Goal: Register for event/course

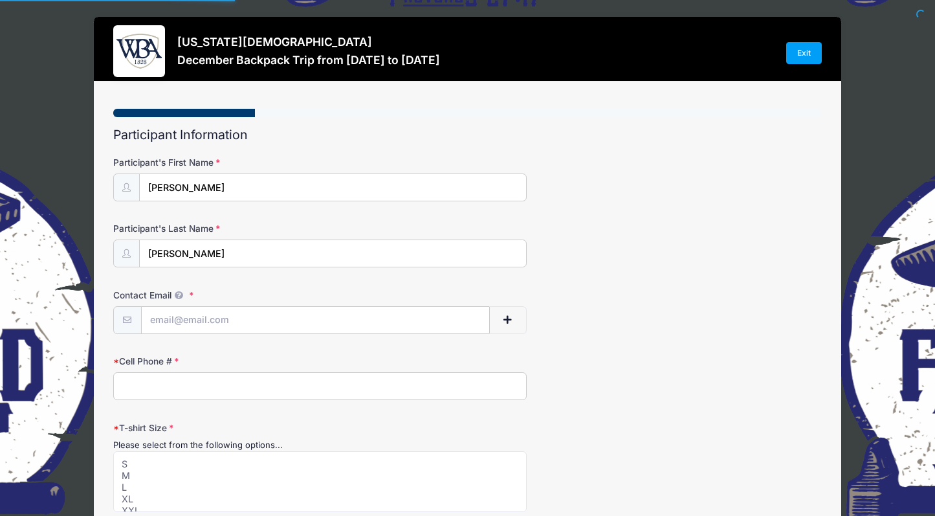
select select
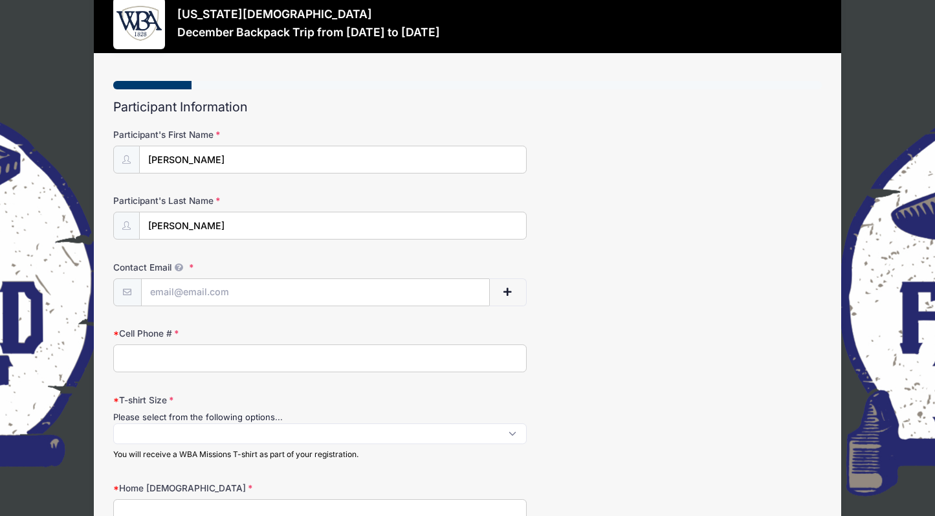
scroll to position [45, 0]
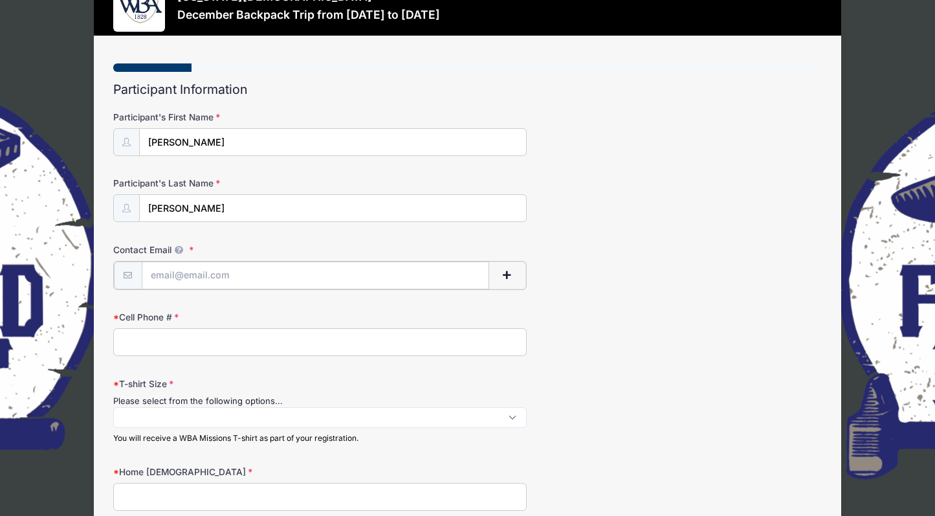
click at [265, 272] on input "Contact Email" at bounding box center [316, 275] width 348 height 28
type input "[EMAIL_ADDRESS][DOMAIN_NAME]"
click at [177, 339] on input "Cell Phone #" at bounding box center [320, 341] width 414 height 28
type input "7064733657"
click at [131, 413] on span at bounding box center [320, 416] width 414 height 21
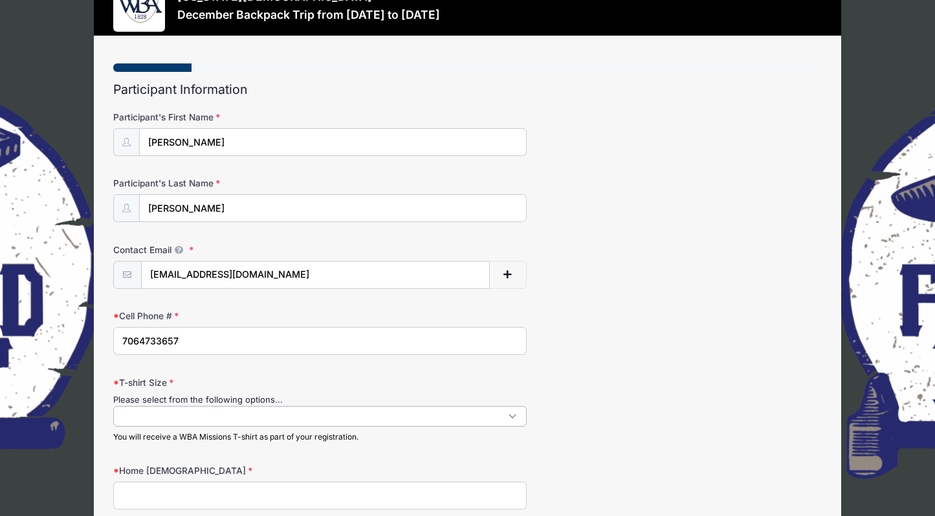
scroll to position [1, 0]
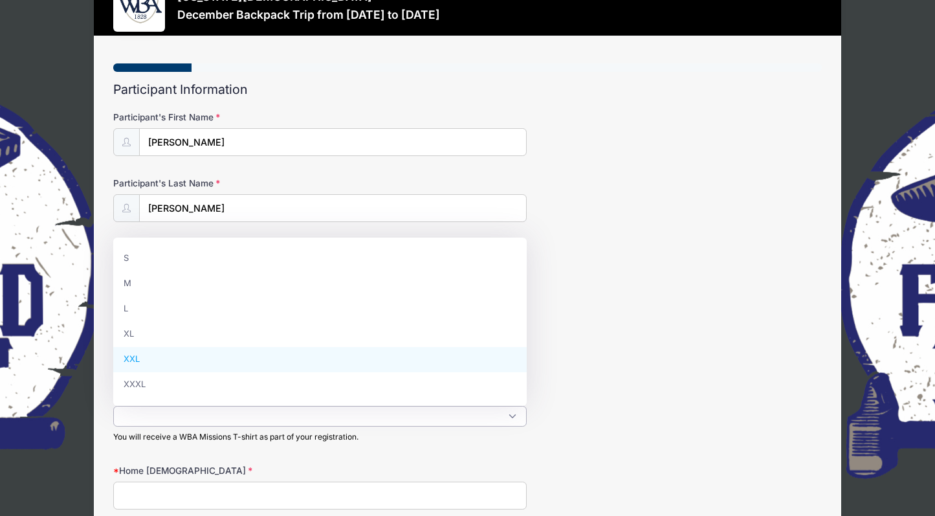
select select "XXL"
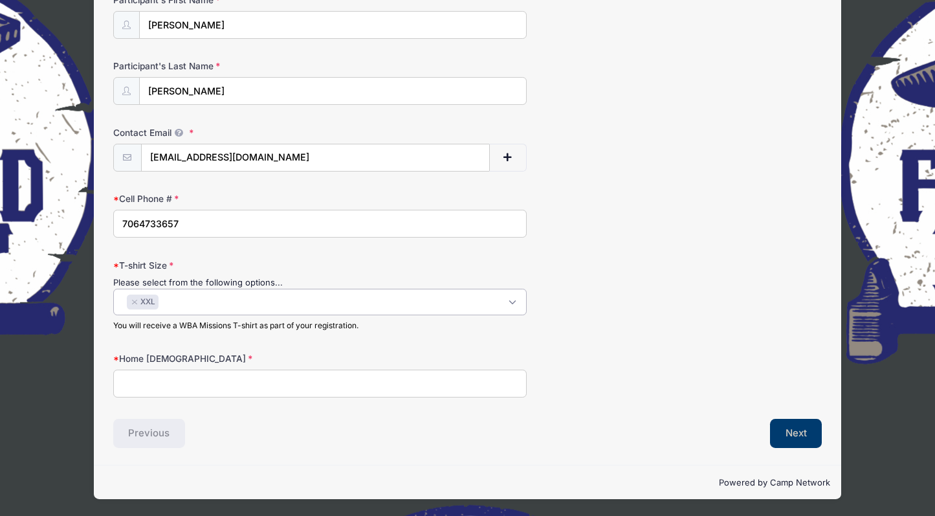
scroll to position [162, 0]
click at [131, 386] on input "Home [DEMOGRAPHIC_DATA]" at bounding box center [320, 384] width 414 height 28
type input "[DEMOGRAPHIC_DATA] at [GEOGRAPHIC_DATA]"
click at [793, 433] on button "Next" at bounding box center [796, 434] width 52 height 30
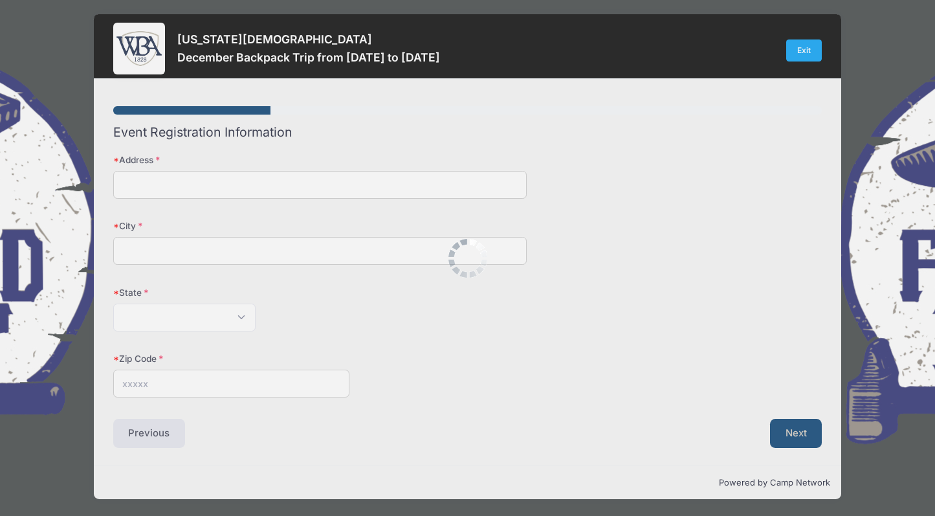
scroll to position [0, 0]
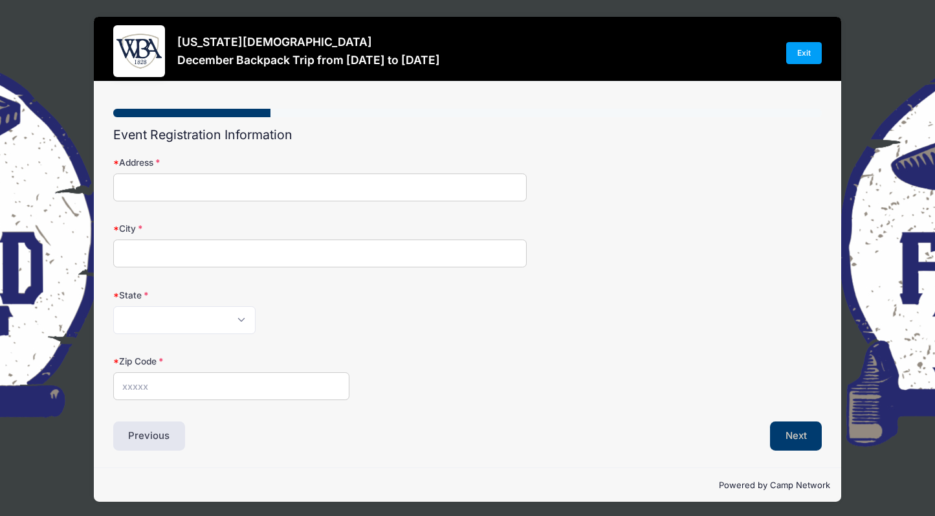
click at [222, 183] on input "Address" at bounding box center [320, 187] width 414 height 28
type input "[STREET_ADDRESS]"
type input "Eatonton"
select select "GA"
type input "31024"
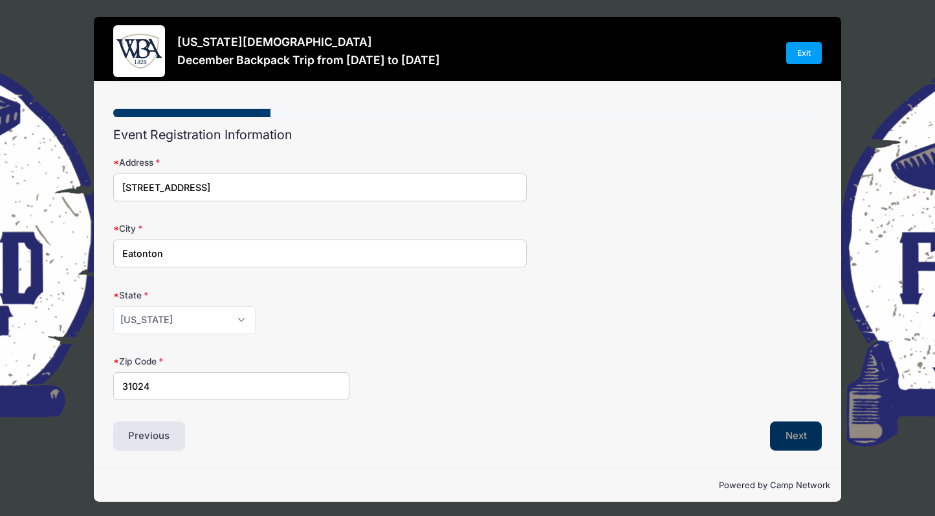
click at [786, 437] on button "Next" at bounding box center [796, 436] width 52 height 30
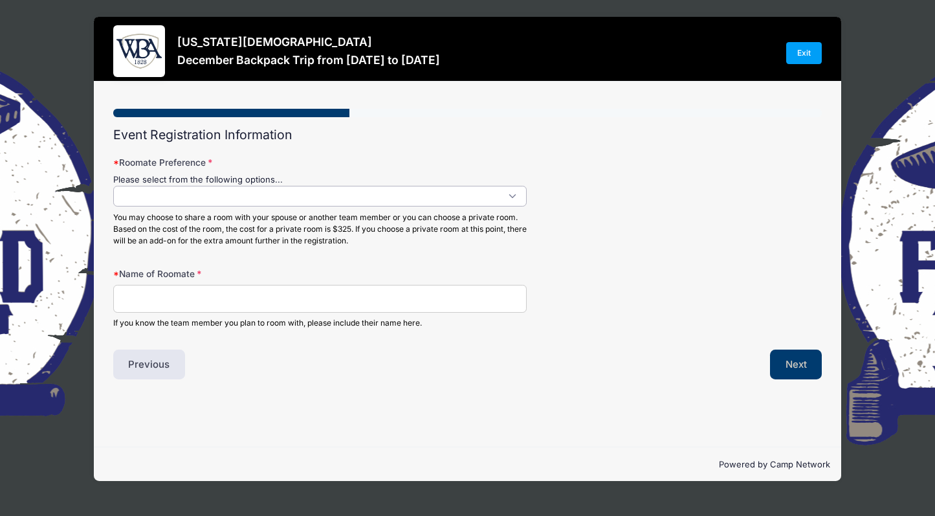
click at [294, 197] on span at bounding box center [320, 196] width 414 height 21
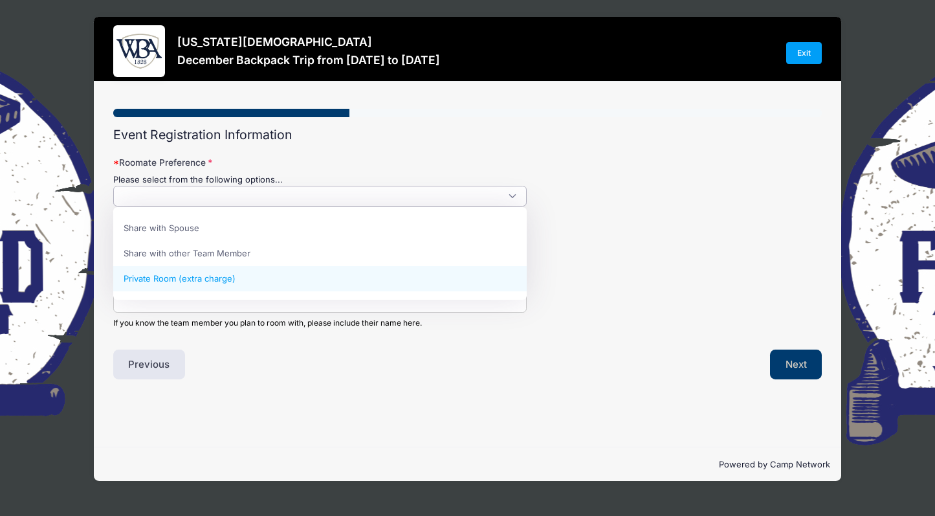
select select "Private Room (extra charge)"
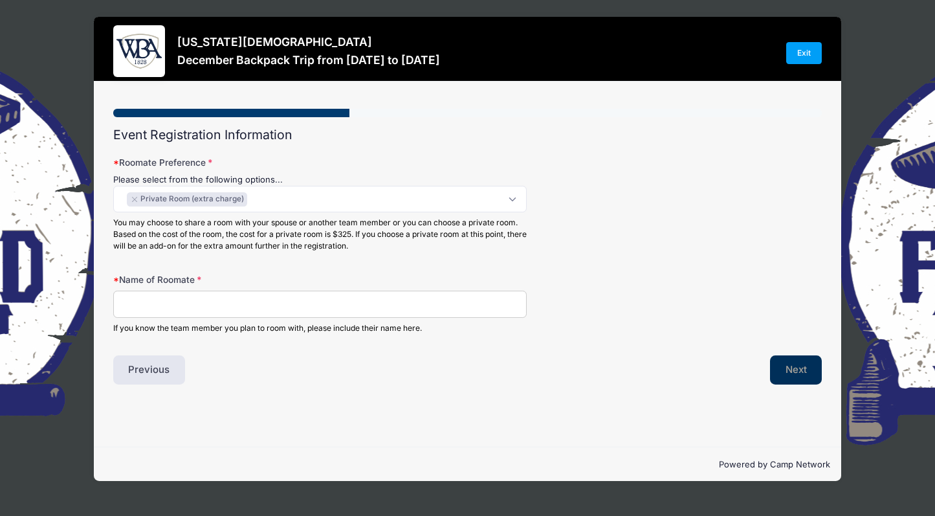
click at [790, 372] on button "Next" at bounding box center [796, 370] width 52 height 30
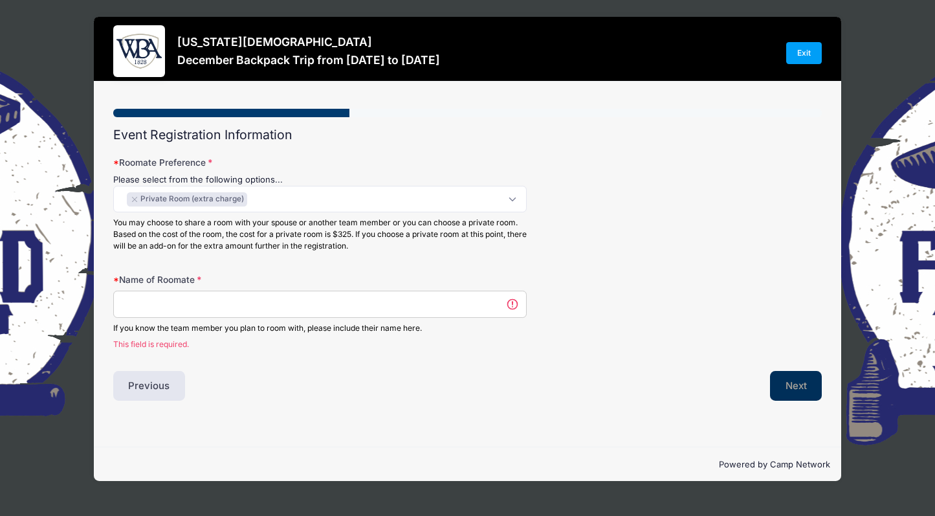
scroll to position [0, 0]
click at [395, 306] on input "Name of Roomate" at bounding box center [320, 305] width 414 height 28
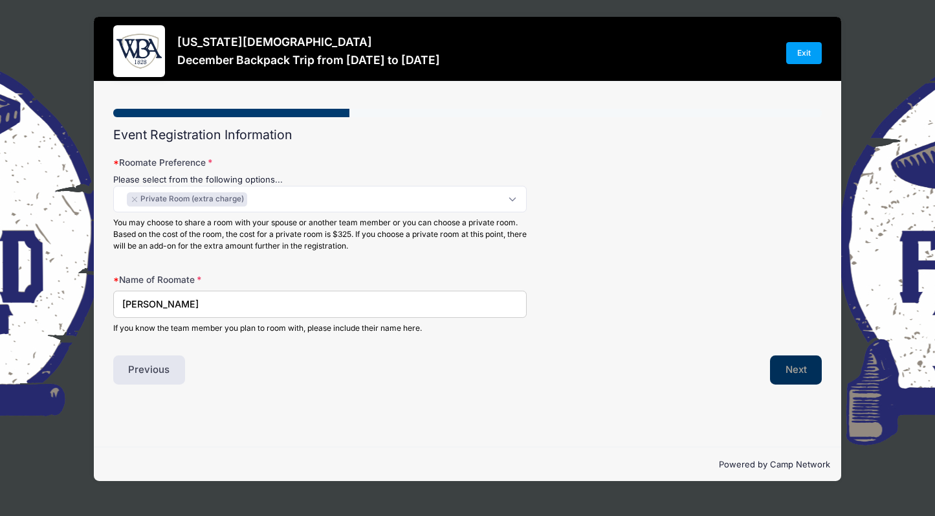
type input "[PERSON_NAME]"
click at [784, 368] on button "Next" at bounding box center [796, 370] width 52 height 30
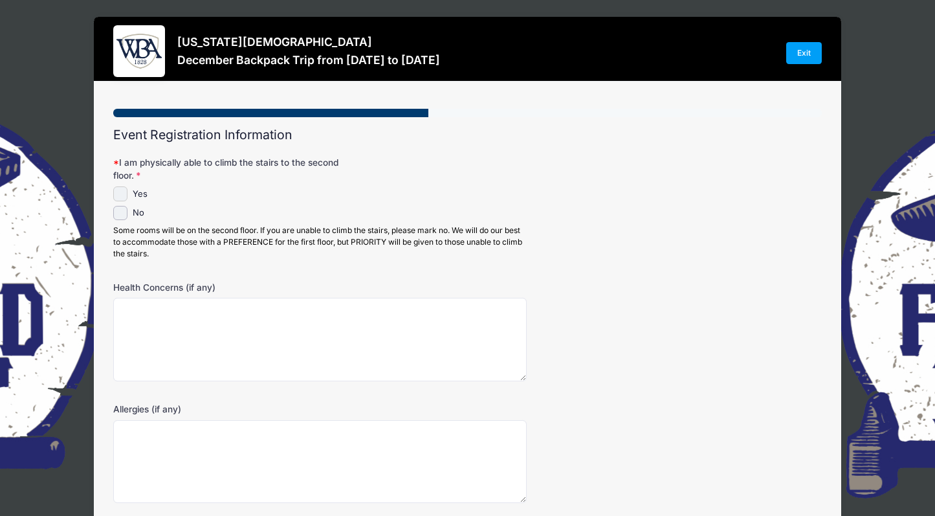
click at [120, 192] on input "Yes" at bounding box center [120, 193] width 15 height 15
checkbox input "true"
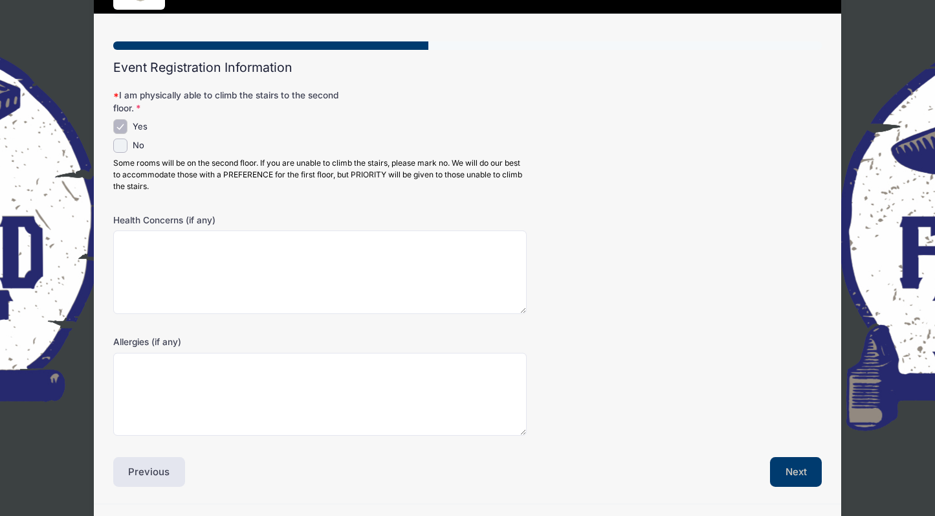
scroll to position [106, 0]
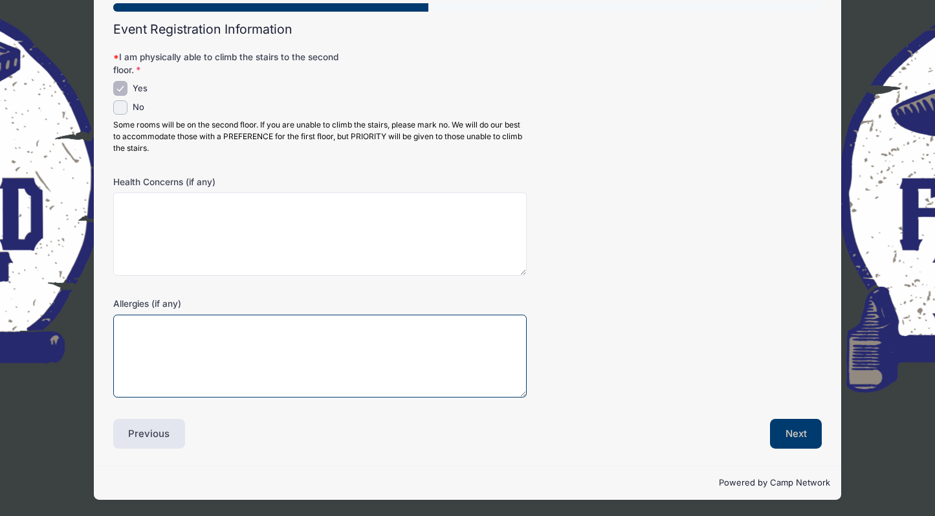
click at [144, 320] on textarea "Allergies (if any)" at bounding box center [320, 356] width 414 height 83
type textarea "Tree Nuts [MEDICAL_DATA]"
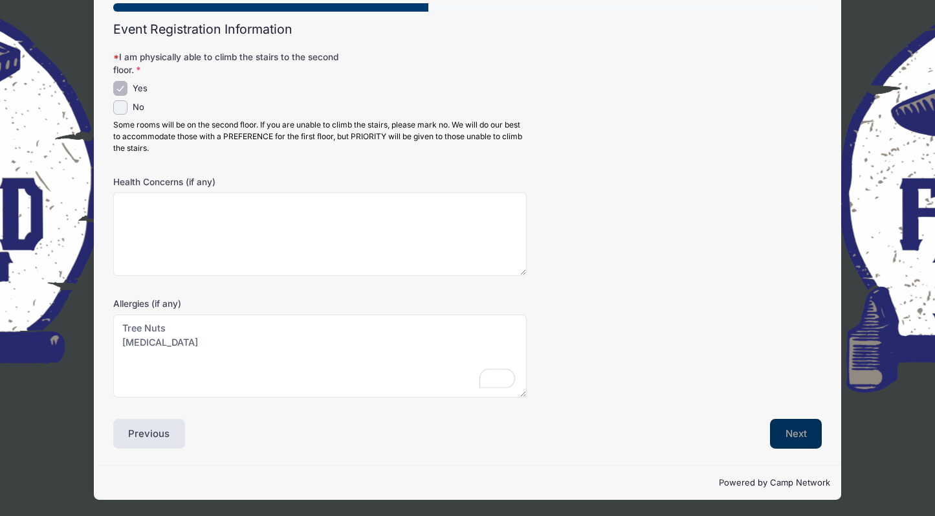
click at [793, 437] on button "Next" at bounding box center [796, 434] width 52 height 30
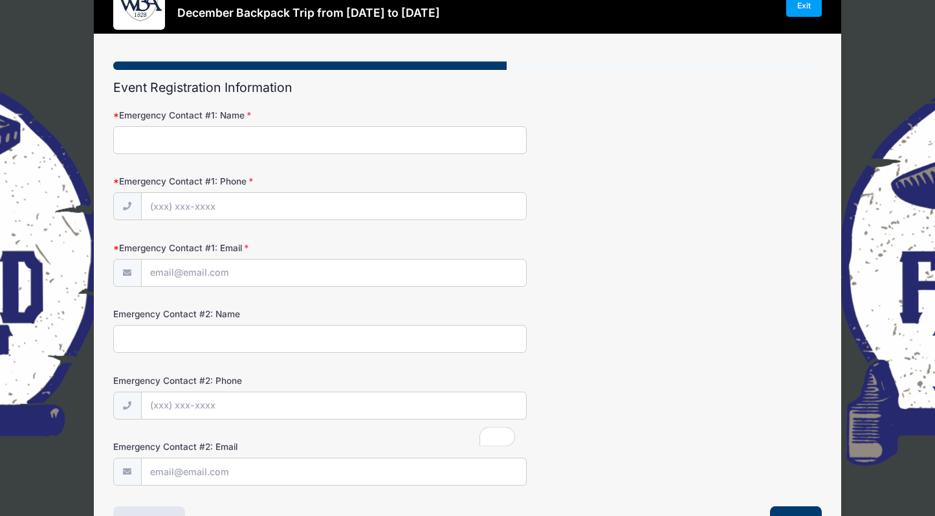
scroll to position [0, 0]
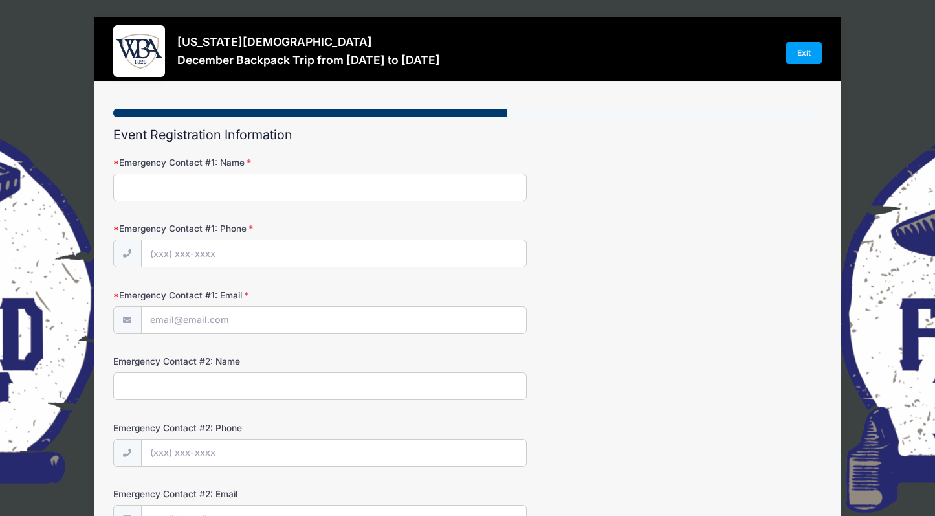
click at [230, 187] on input "Emergency Contact #1: Name" at bounding box center [320, 187] width 414 height 28
type input "[PERSON_NAME]"
type input "[PHONE_NUMBER]"
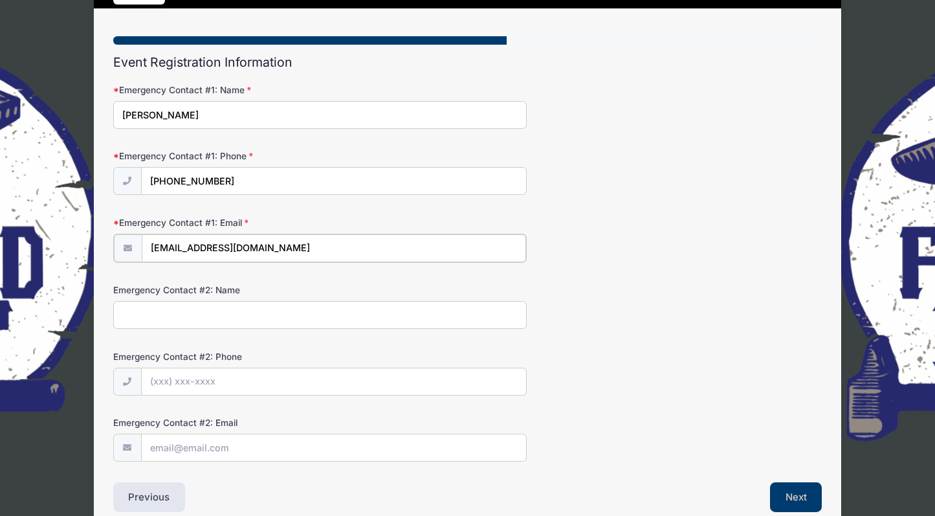
scroll to position [137, 0]
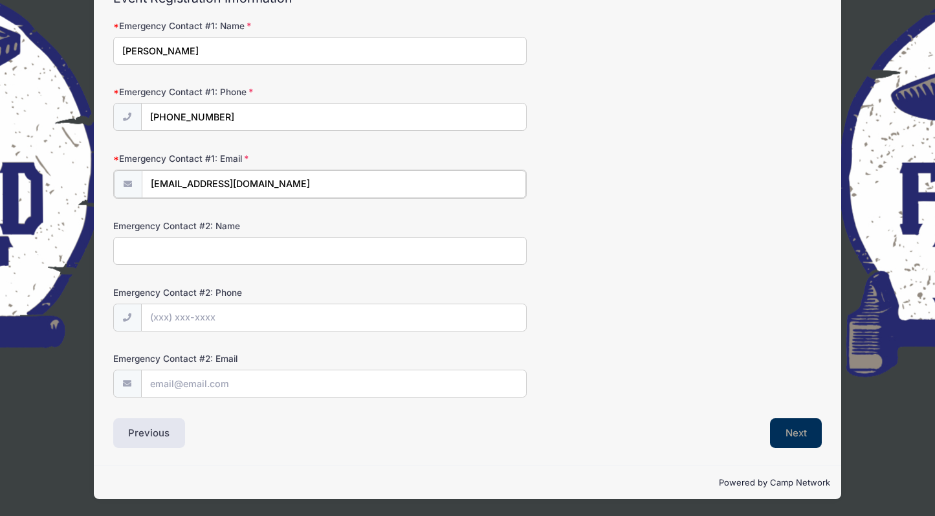
type input "[EMAIL_ADDRESS][DOMAIN_NAME]"
click at [788, 432] on button "Next" at bounding box center [796, 433] width 52 height 30
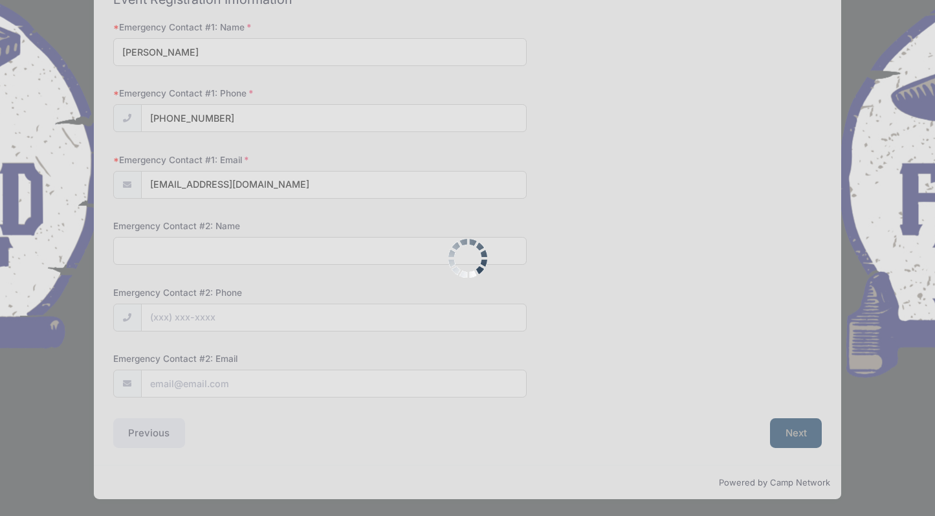
scroll to position [0, 0]
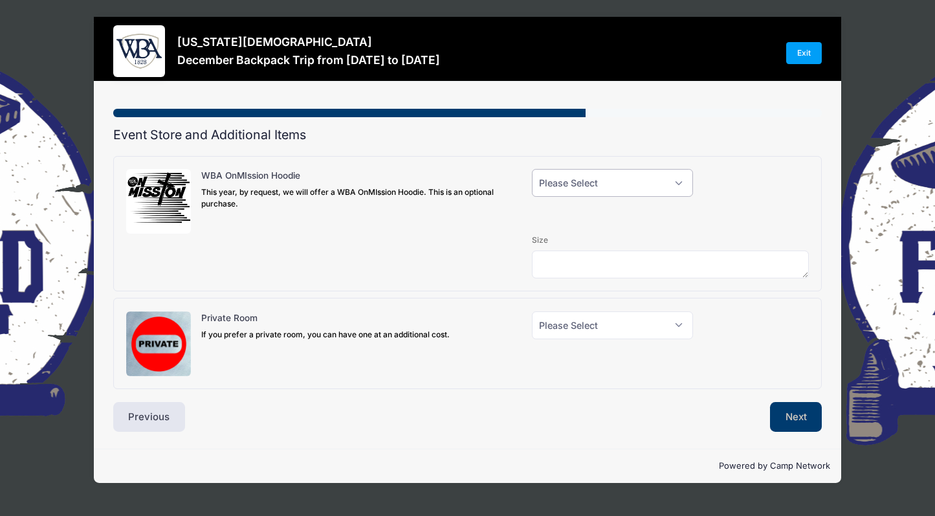
click at [560, 186] on select "Please Select Yes (+$40.00) No" at bounding box center [612, 183] width 161 height 28
select select "1"
click at [532, 169] on select "Please Select Yes (+$40.00) No" at bounding box center [612, 183] width 161 height 28
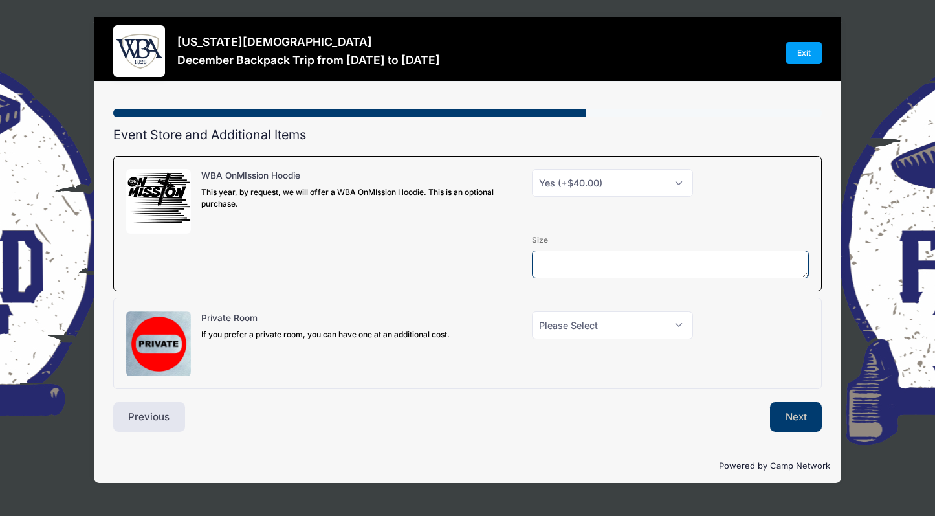
click at [555, 261] on textarea at bounding box center [670, 264] width 277 height 28
type textarea "XXL"
click at [559, 332] on select "Please Select Yes (+$150.00) No" at bounding box center [612, 325] width 161 height 28
select select "1"
click at [532, 311] on select "Please Select Yes (+$150.00) No" at bounding box center [612, 325] width 161 height 28
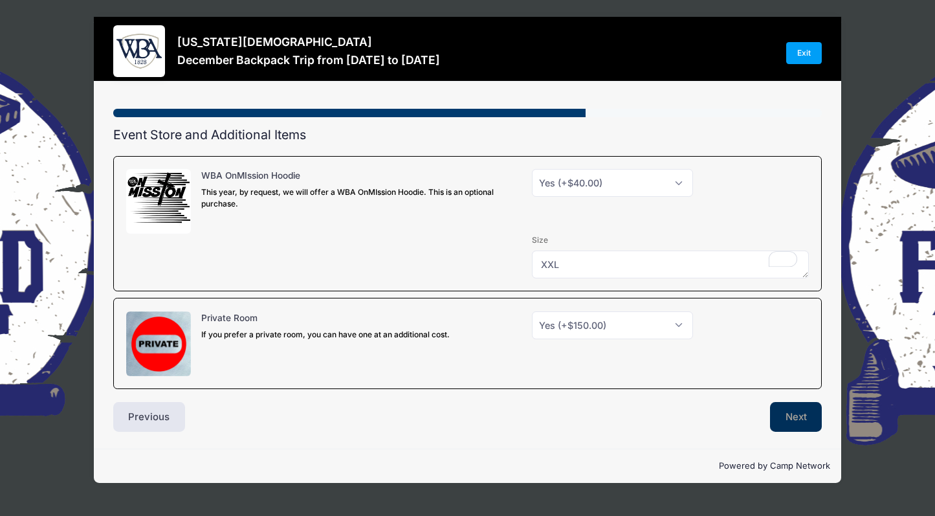
click at [797, 417] on button "Next" at bounding box center [796, 417] width 52 height 30
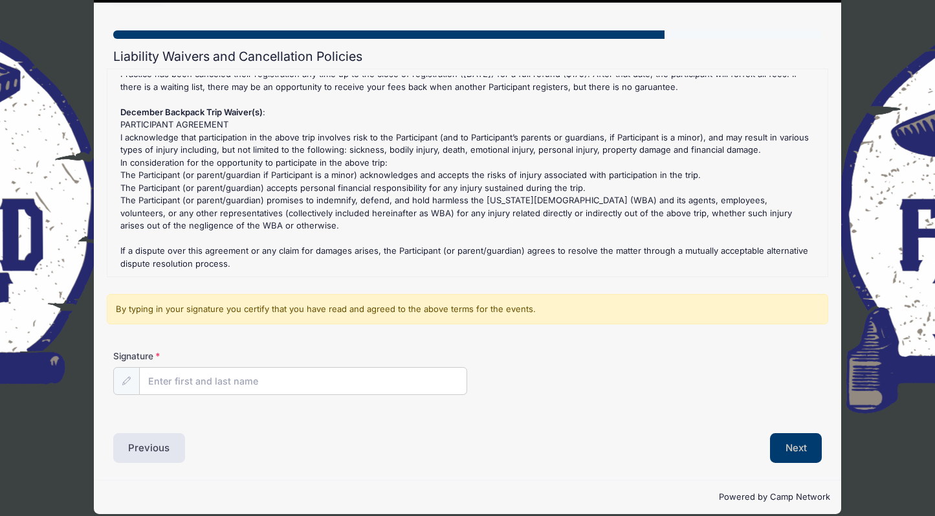
scroll to position [93, 0]
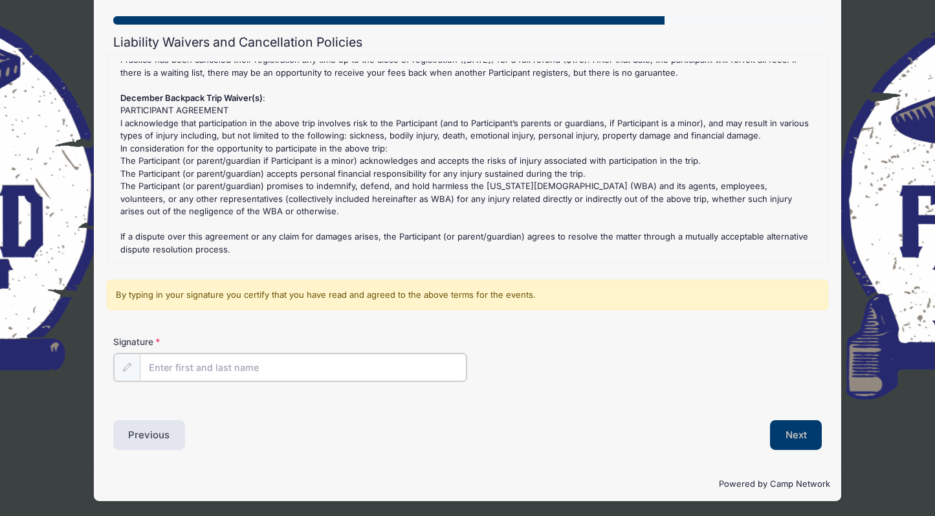
click at [256, 364] on input "Signature" at bounding box center [304, 367] width 328 height 28
type input "[PERSON_NAME]"
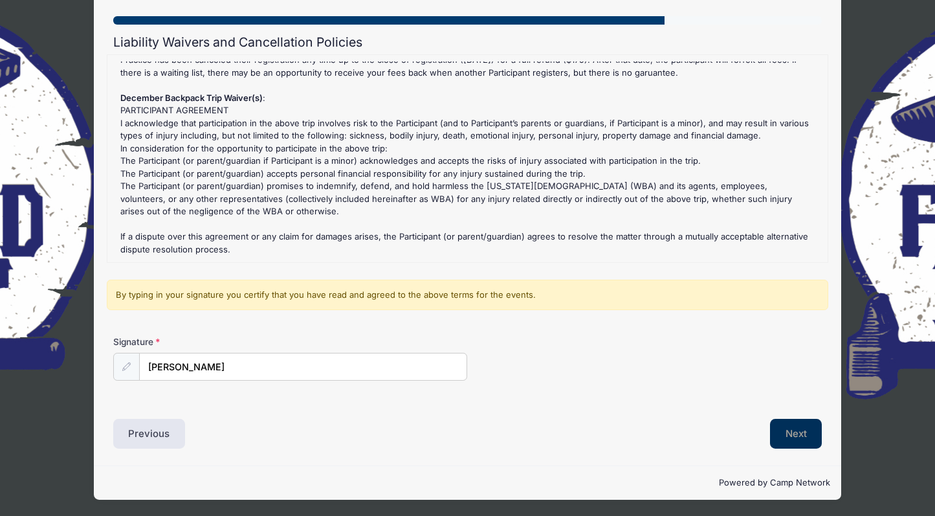
click at [795, 435] on button "Next" at bounding box center [796, 434] width 52 height 30
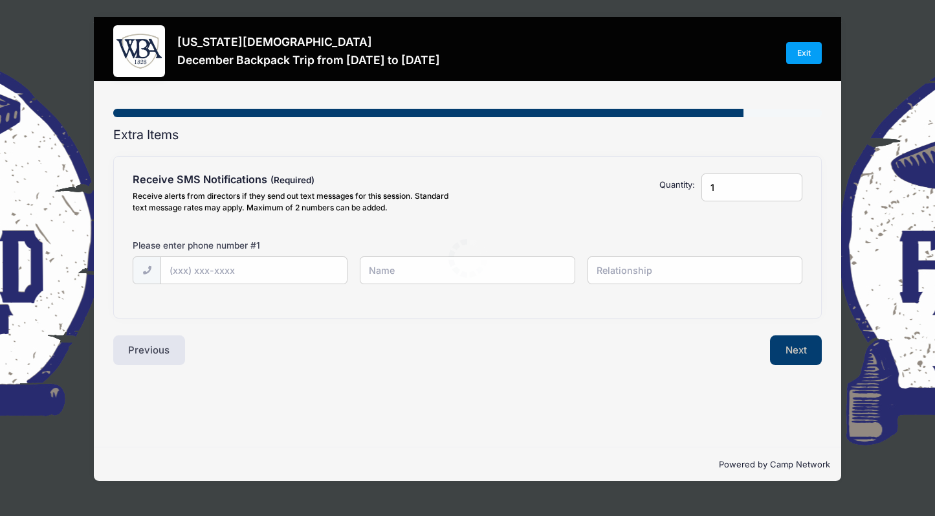
scroll to position [0, 0]
click at [231, 272] on input "text" at bounding box center [254, 271] width 186 height 28
type input "[PHONE_NUMBER]"
click at [373, 275] on input "text" at bounding box center [467, 270] width 215 height 28
type input "[PERSON_NAME]"
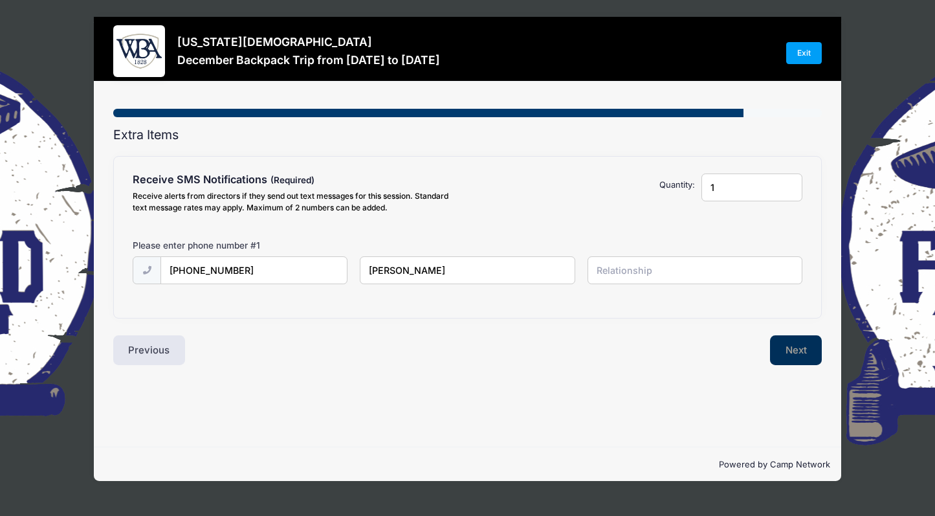
click at [796, 344] on button "Next" at bounding box center [796, 350] width 52 height 30
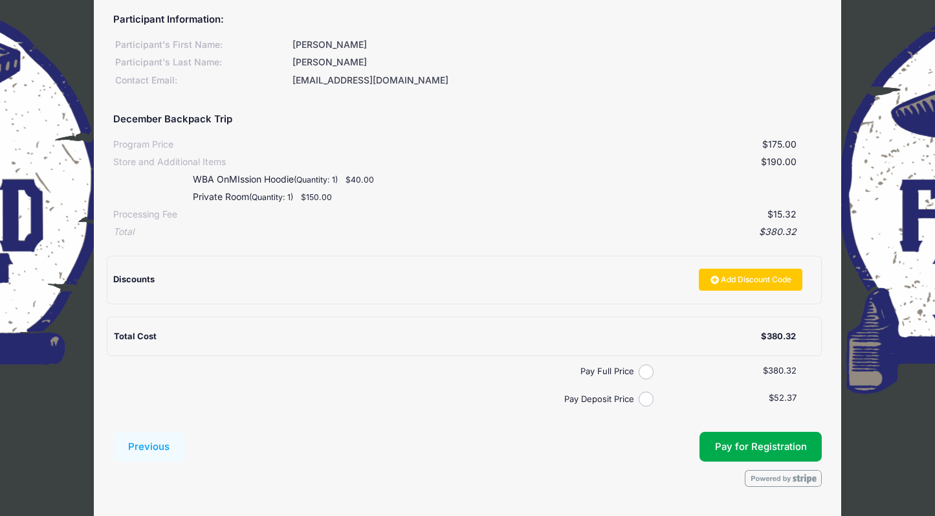
scroll to position [179, 0]
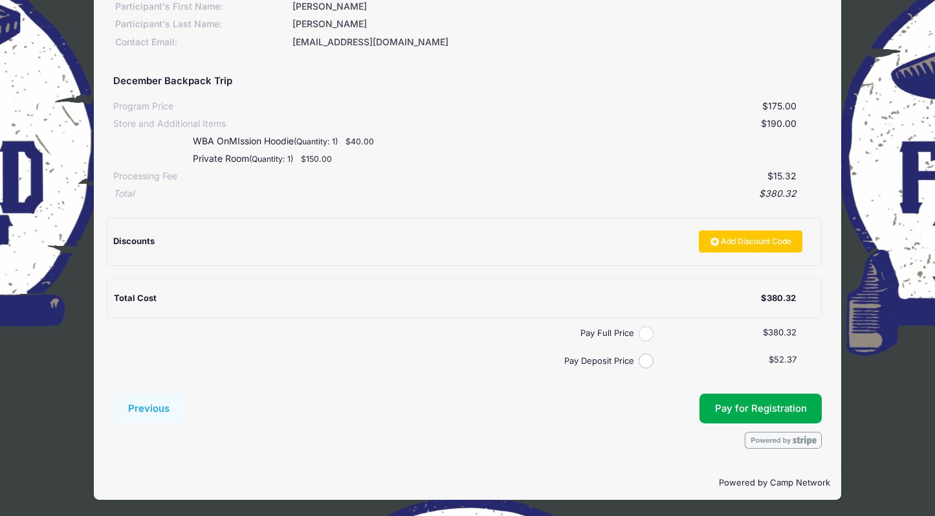
click at [645, 330] on input "Pay Full Price" at bounding box center [646, 333] width 15 height 15
radio input "true"
click at [757, 408] on button "Pay for Registration" at bounding box center [761, 409] width 123 height 30
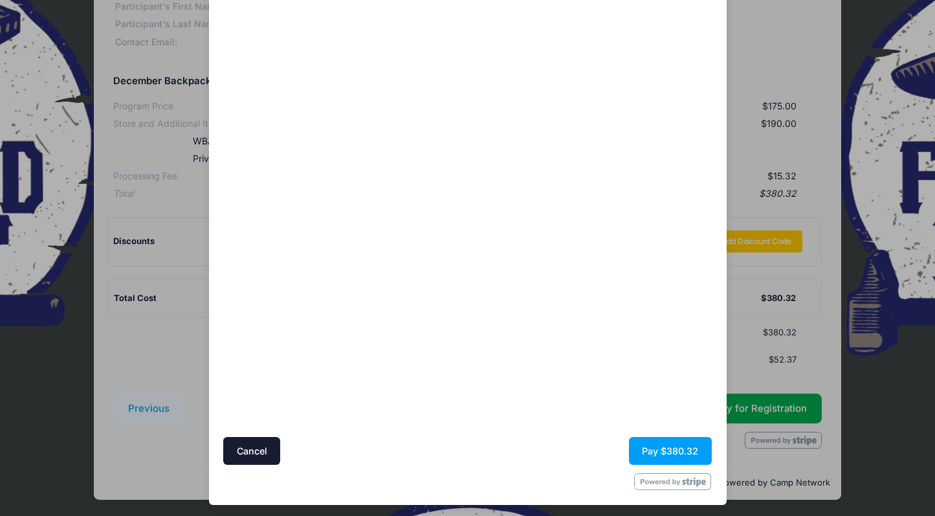
scroll to position [90, 0]
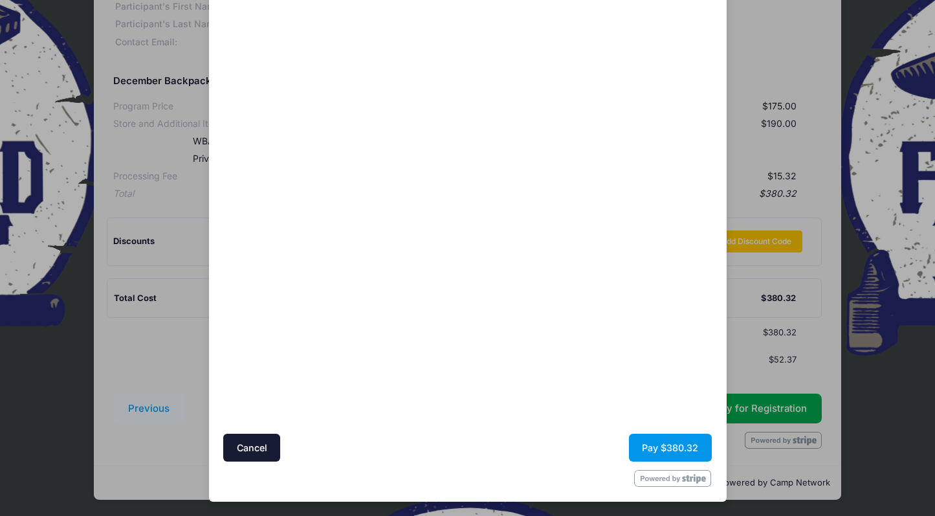
click at [663, 451] on button "Pay $380.32" at bounding box center [670, 448] width 83 height 28
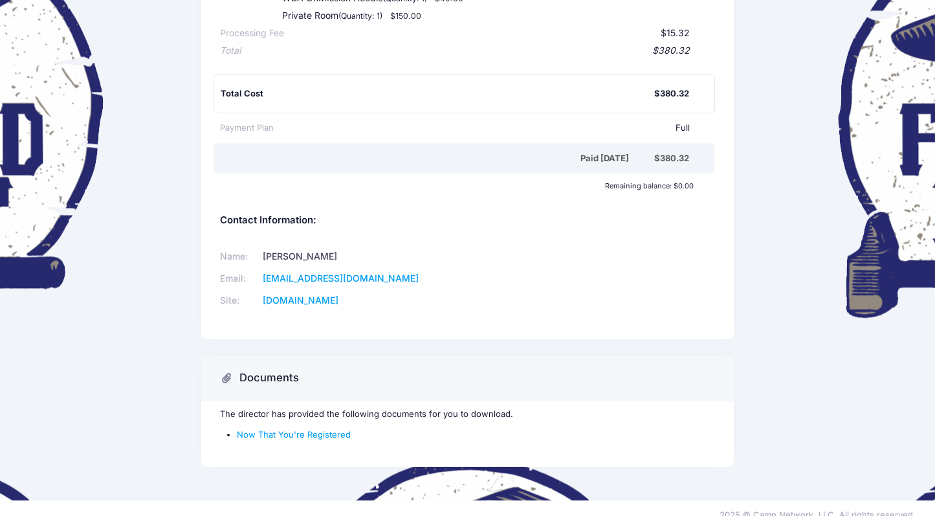
scroll to position [252, 0]
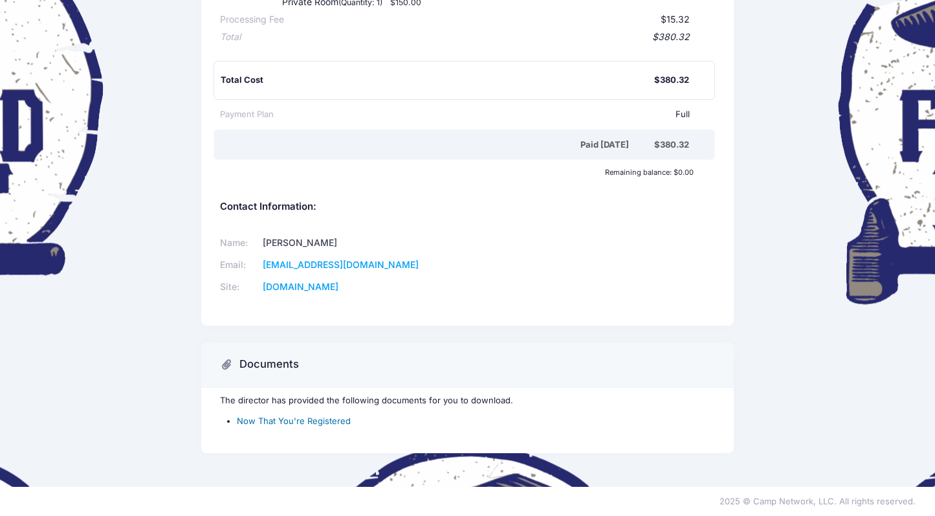
click at [283, 422] on link "Now That You're Registered" at bounding box center [294, 421] width 114 height 10
